Goal: Use online tool/utility: Utilize a website feature to perform a specific function

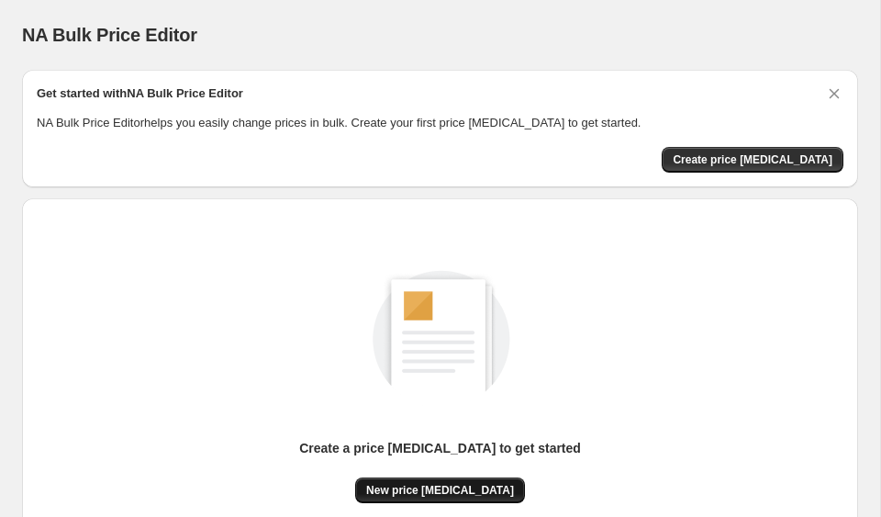
click at [477, 492] on span "New price [MEDICAL_DATA]" at bounding box center [440, 490] width 148 height 15
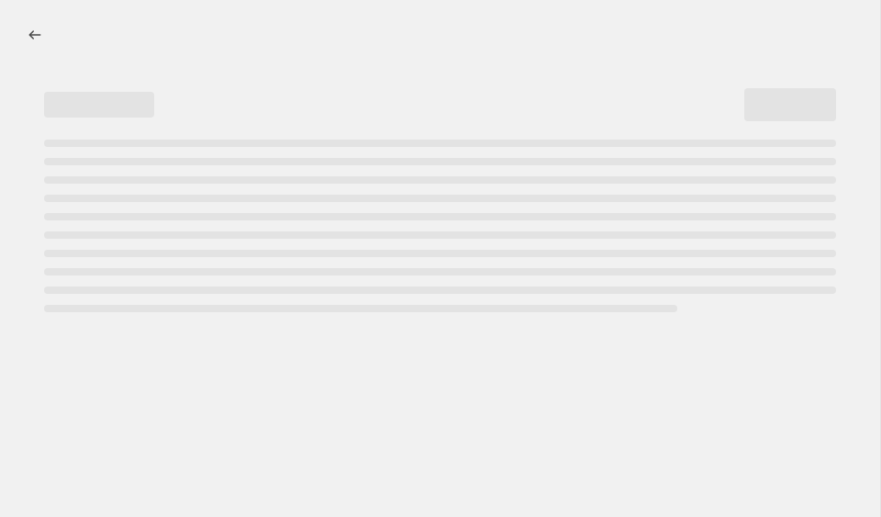
select select "percentage"
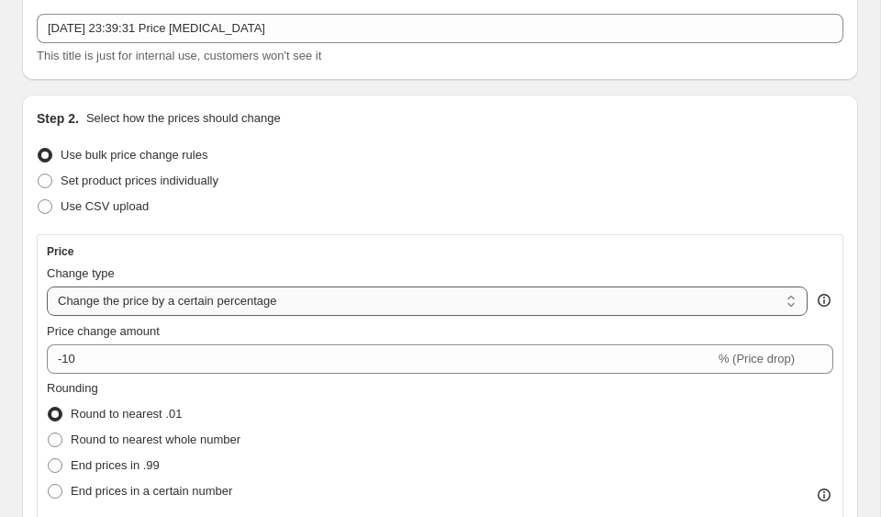
scroll to position [106, 0]
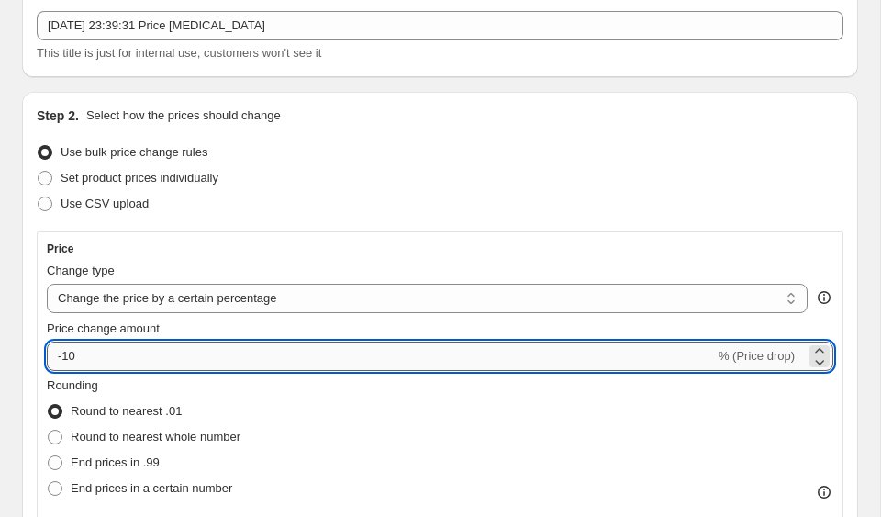
click at [228, 361] on input "-10" at bounding box center [381, 355] width 668 height 29
type input "-1"
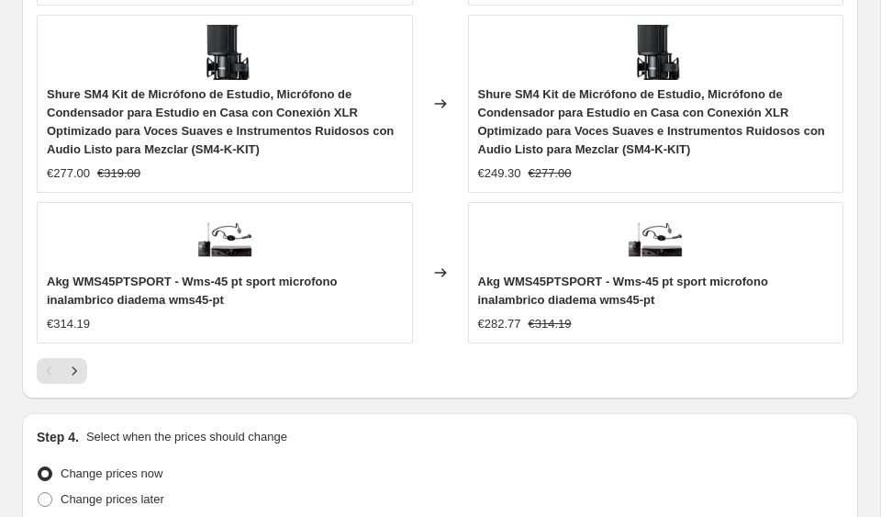
scroll to position [1875, 0]
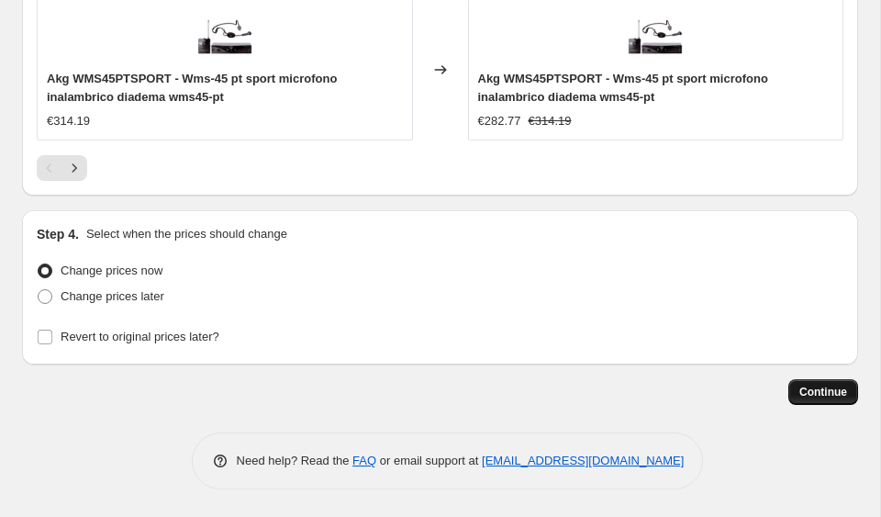
type input "-35"
click at [810, 395] on span "Continue" at bounding box center [823, 391] width 48 height 15
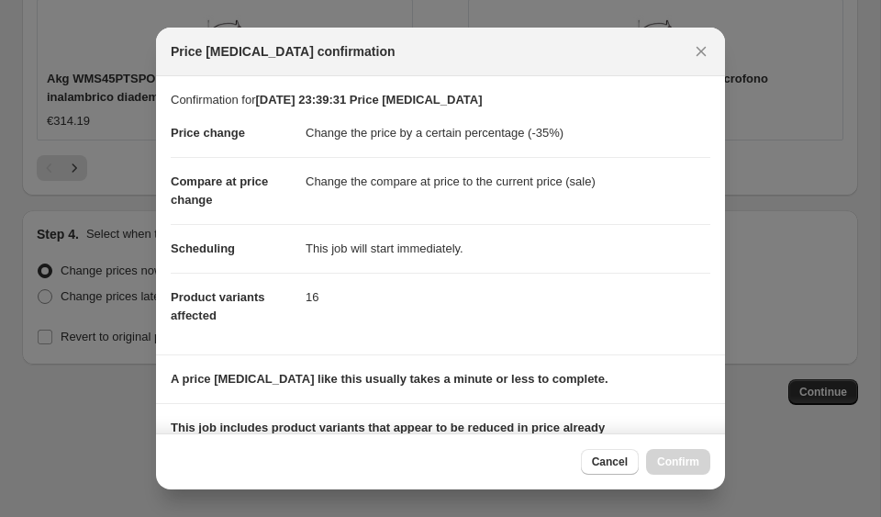
click at [663, 464] on div "Cancel Confirm" at bounding box center [645, 462] width 129 height 26
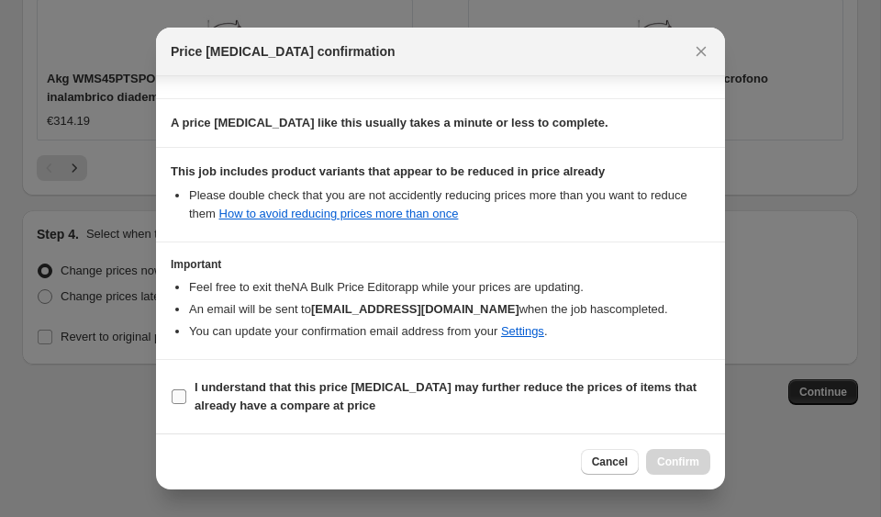
click at [433, 410] on span "I understand that this price [MEDICAL_DATA] may further reduce the prices of it…" at bounding box center [453, 396] width 516 height 37
click at [186, 404] on input "I understand that this price [MEDICAL_DATA] may further reduce the prices of it…" at bounding box center [179, 396] width 15 height 15
checkbox input "true"
click at [684, 462] on span "Confirm" at bounding box center [678, 461] width 42 height 15
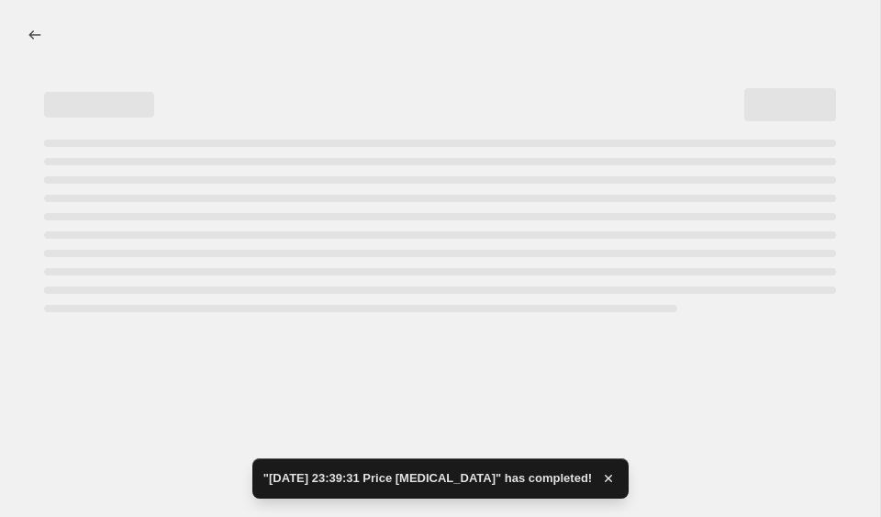
select select "percentage"
